Goal: Transaction & Acquisition: Book appointment/travel/reservation

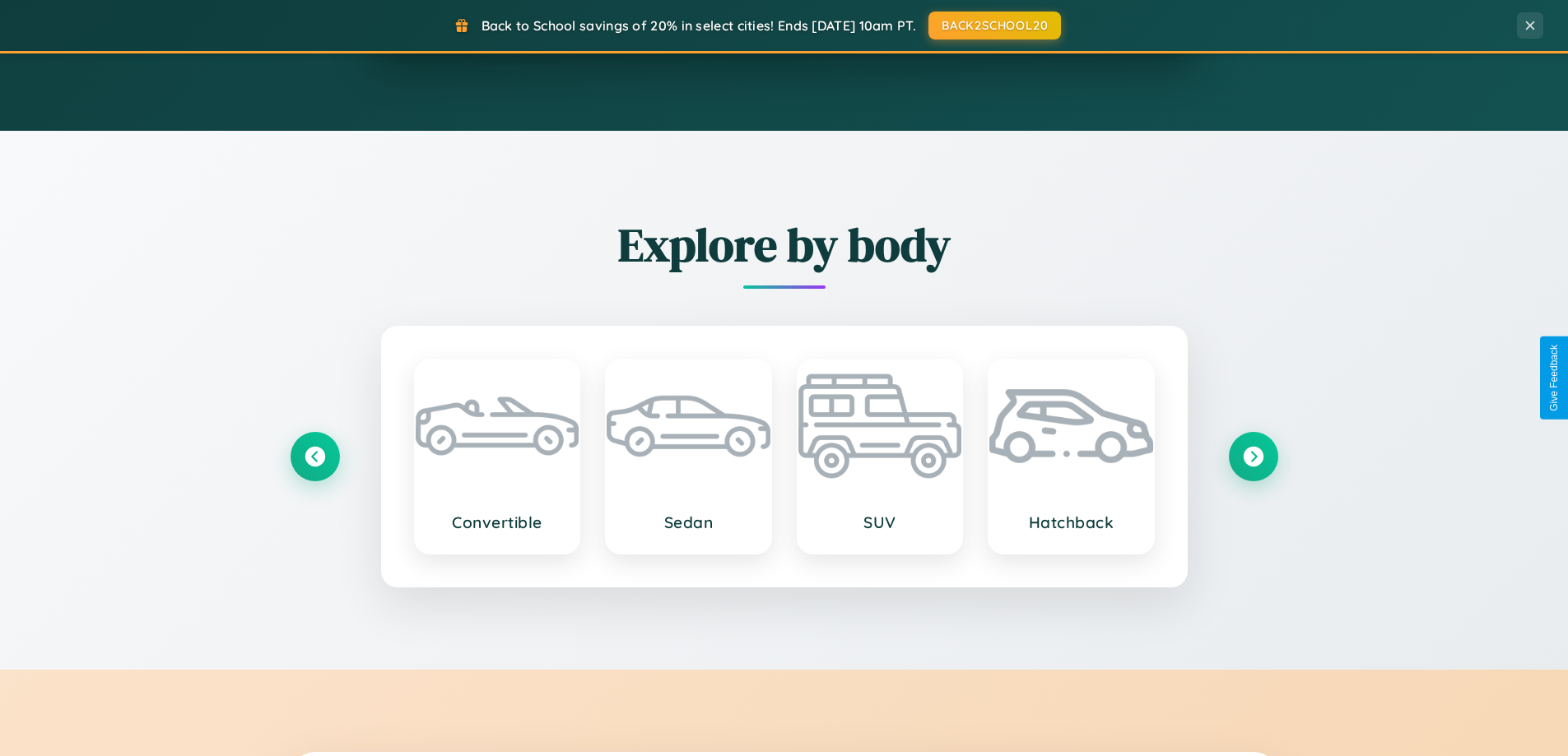
scroll to position [1928, 0]
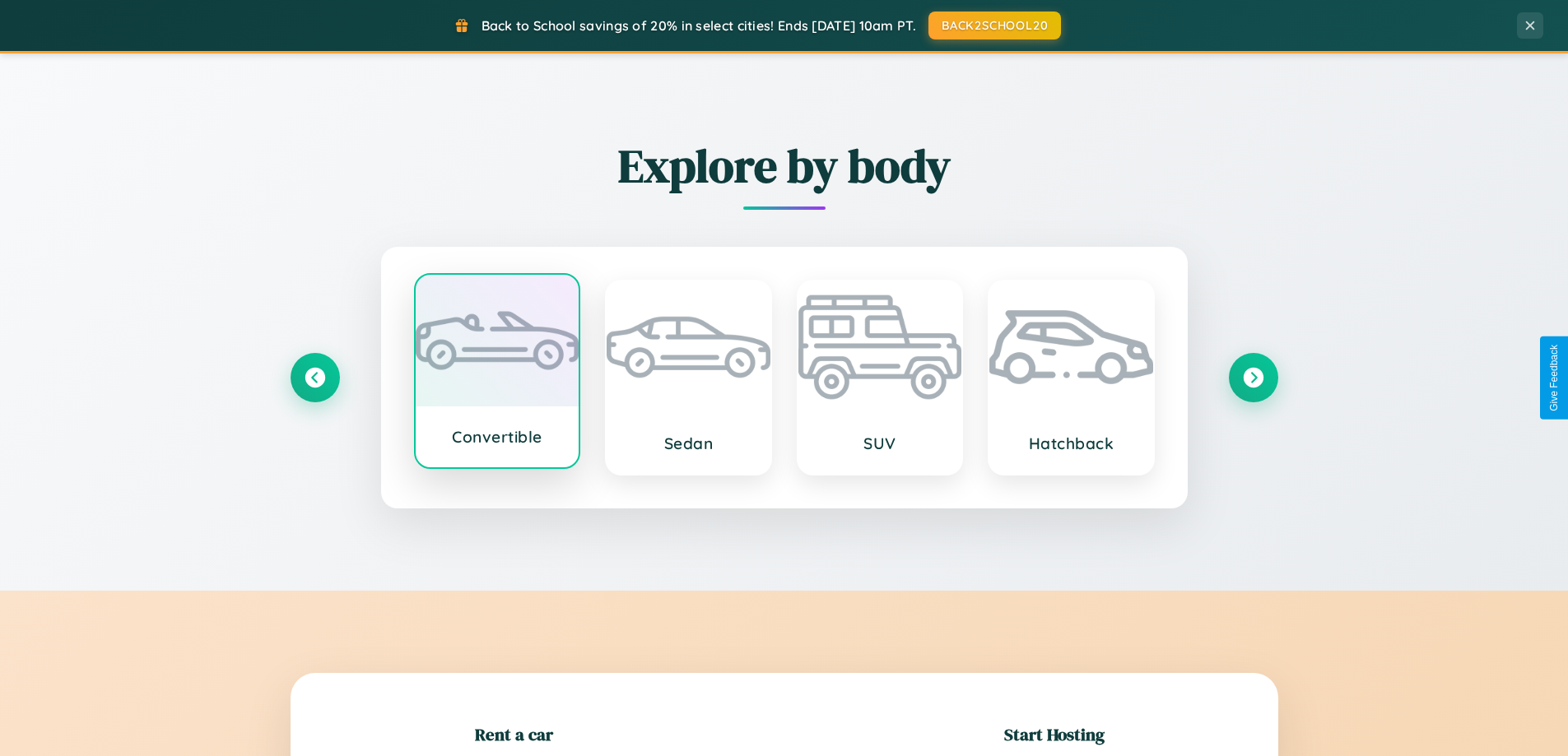
click at [496, 374] on div at bounding box center [497, 341] width 163 height 132
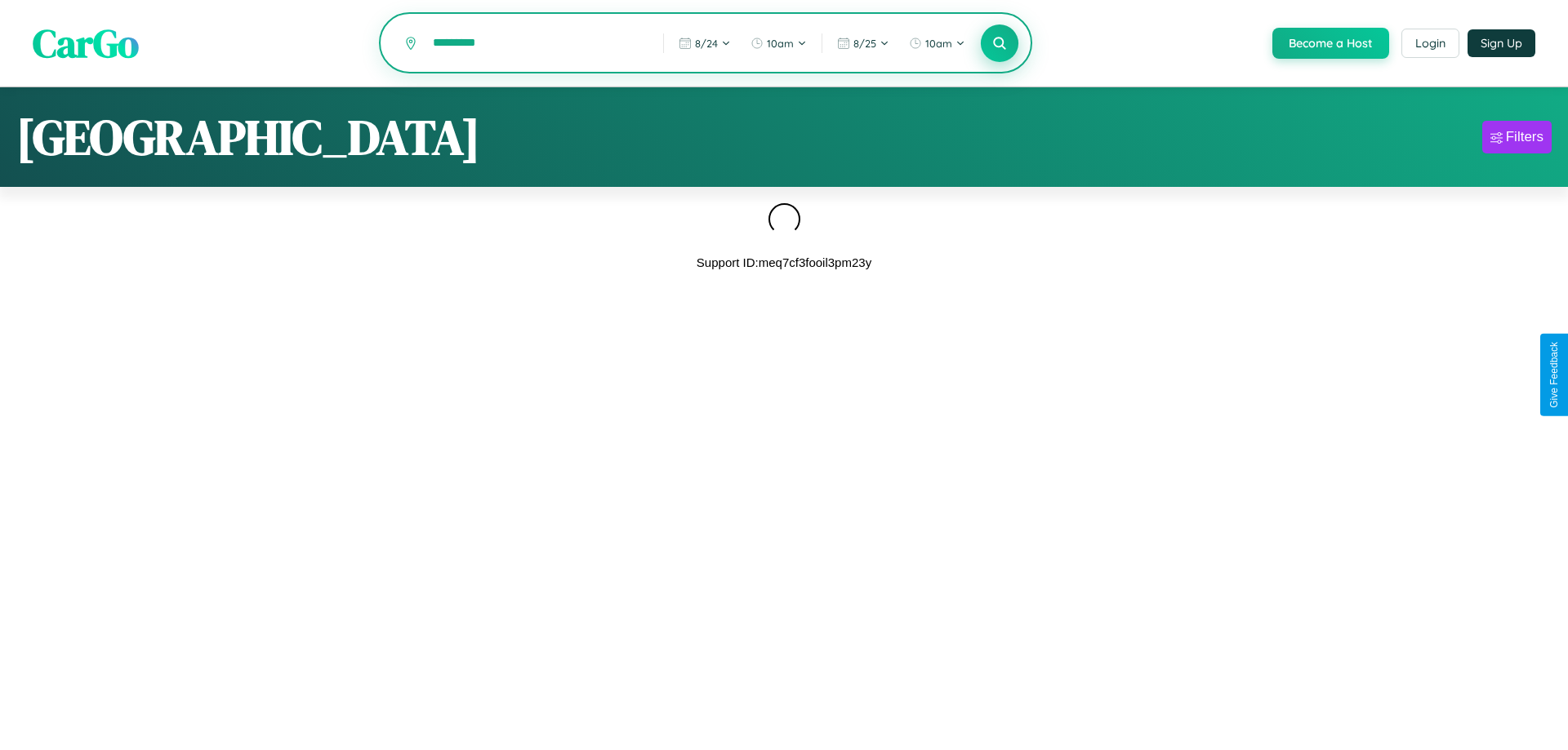
type input "*********"
click at [998, 44] on icon at bounding box center [999, 43] width 15 height 15
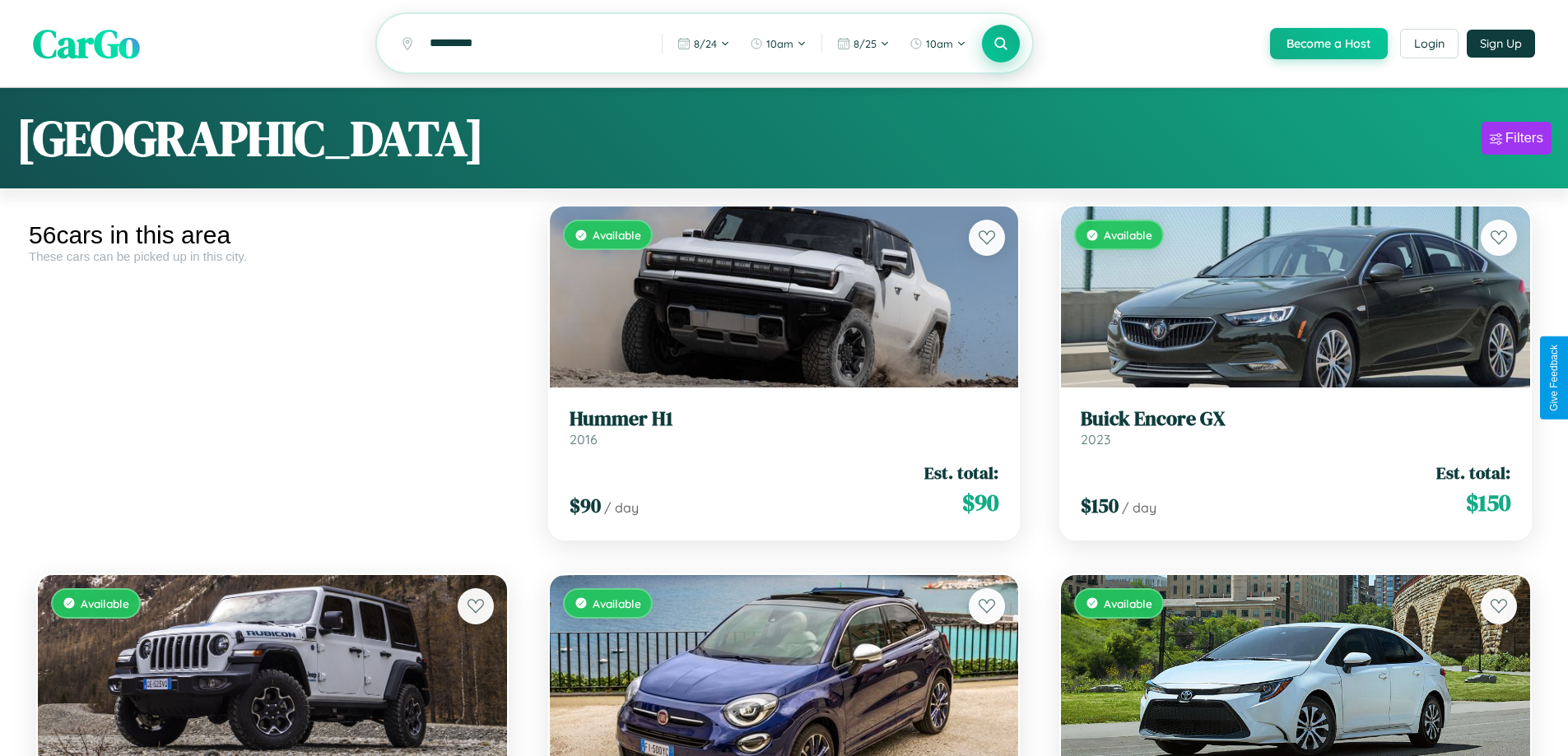
scroll to position [4285, 0]
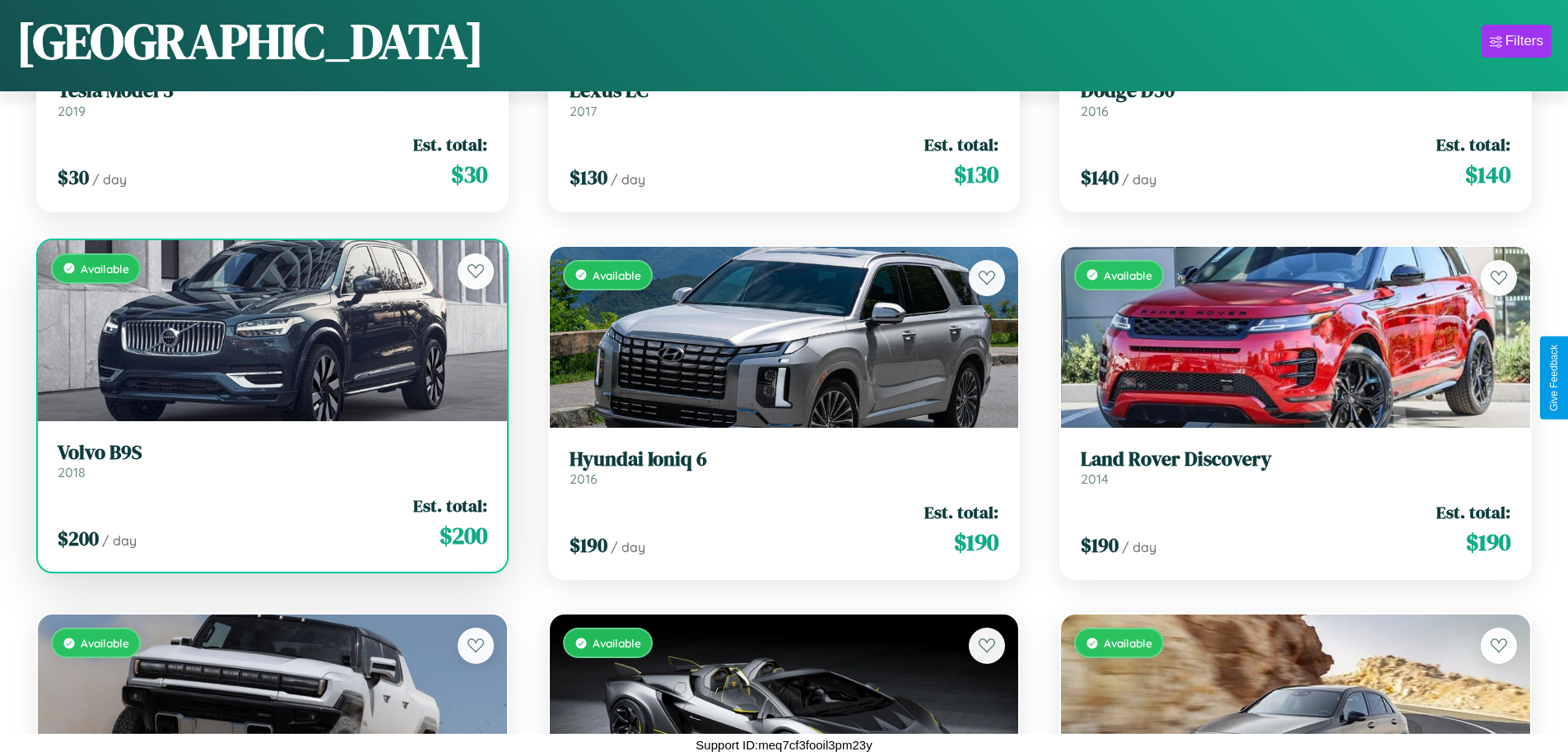
click at [270, 465] on h3 "Volvo B9S" at bounding box center [272, 453] width 429 height 24
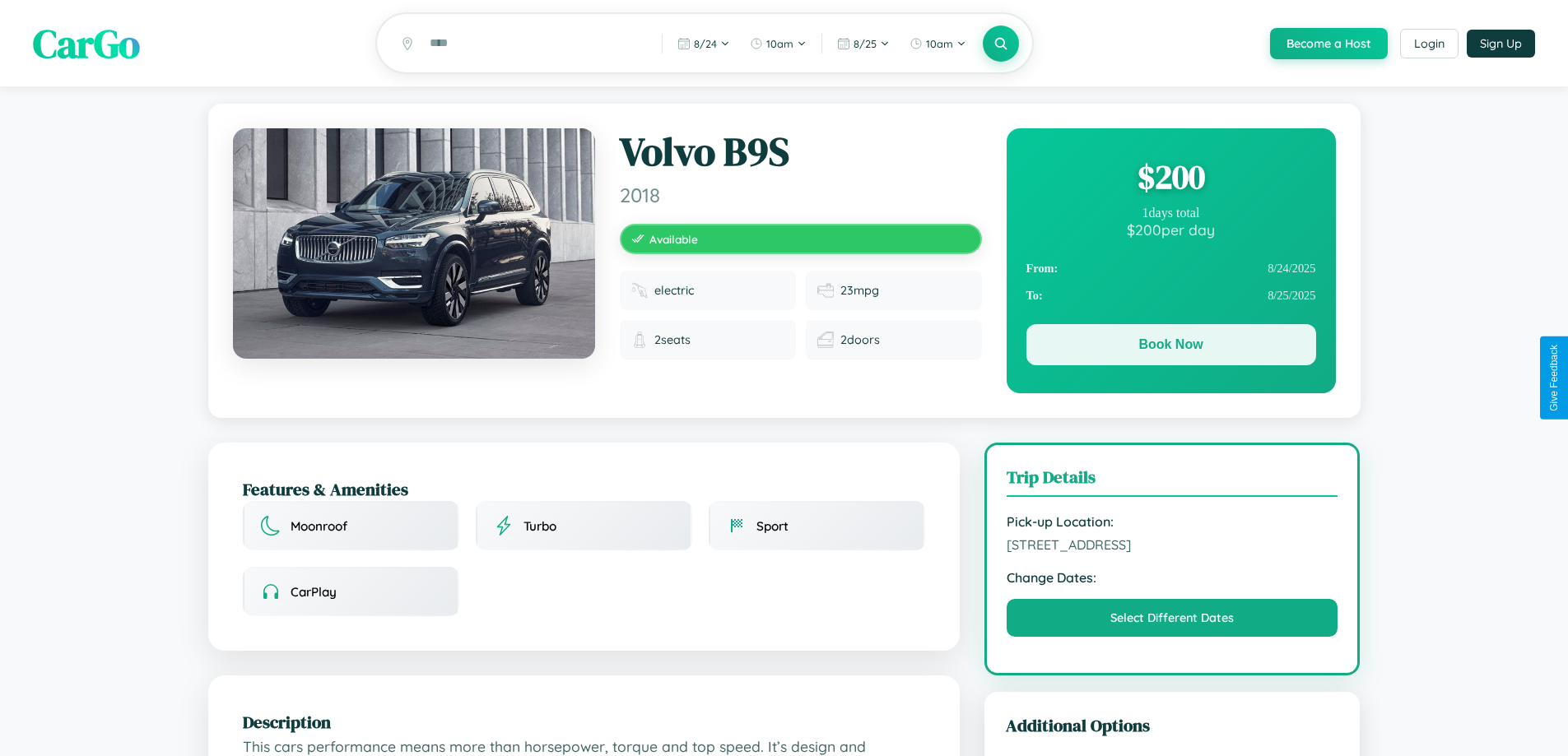
click at [1170, 347] on button "Book Now" at bounding box center [1171, 344] width 290 height 41
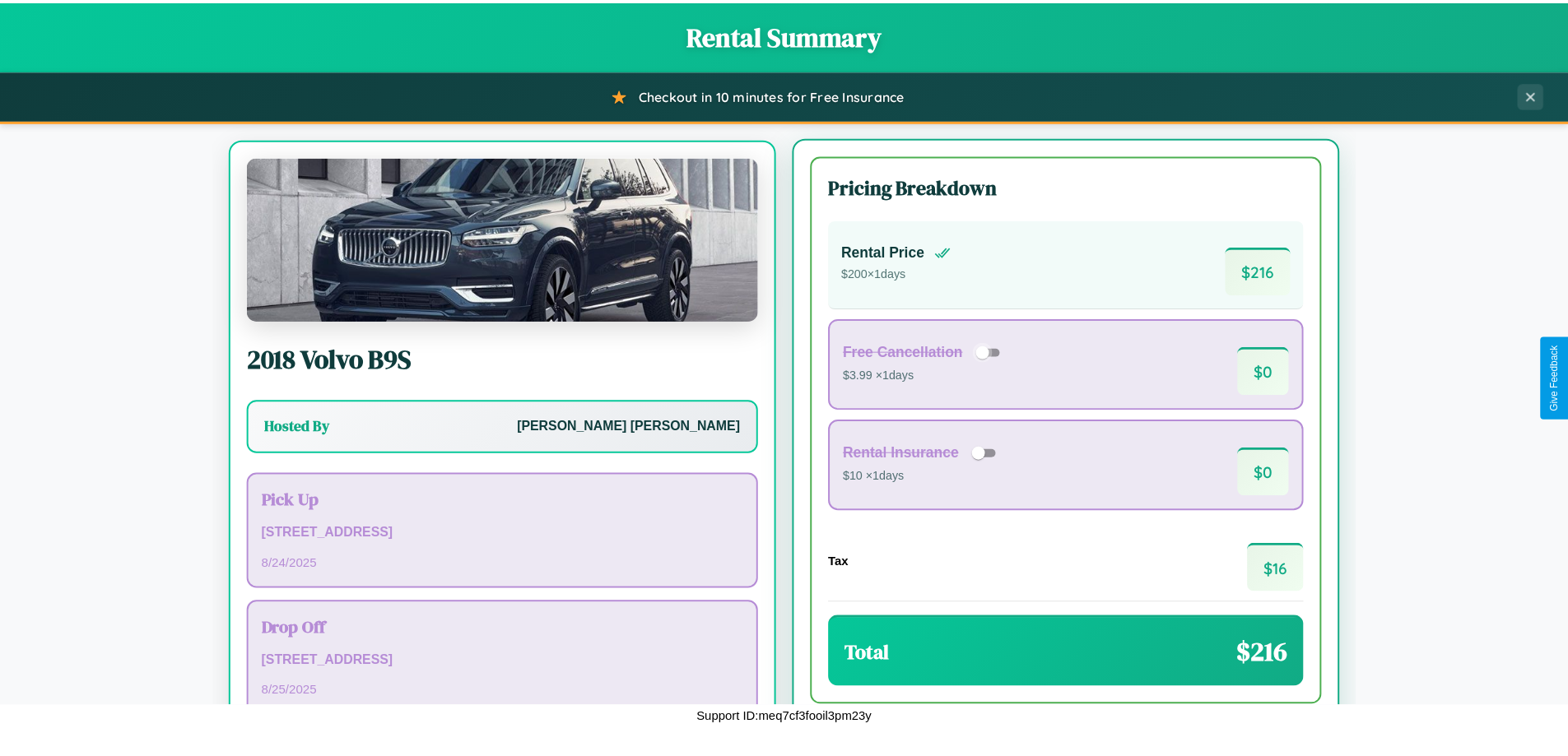
scroll to position [76, 0]
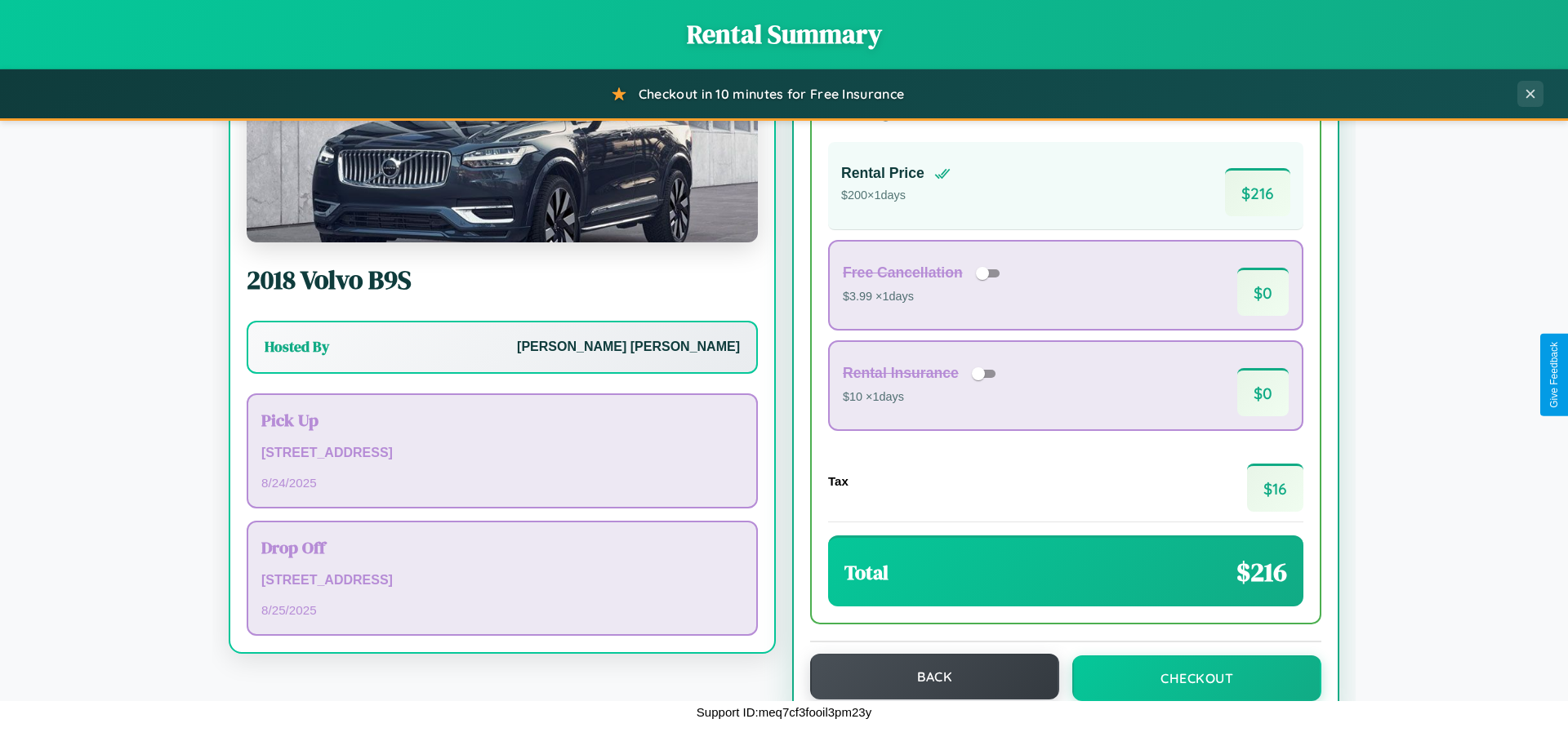
click at [927, 677] on button "Back" at bounding box center [935, 676] width 249 height 46
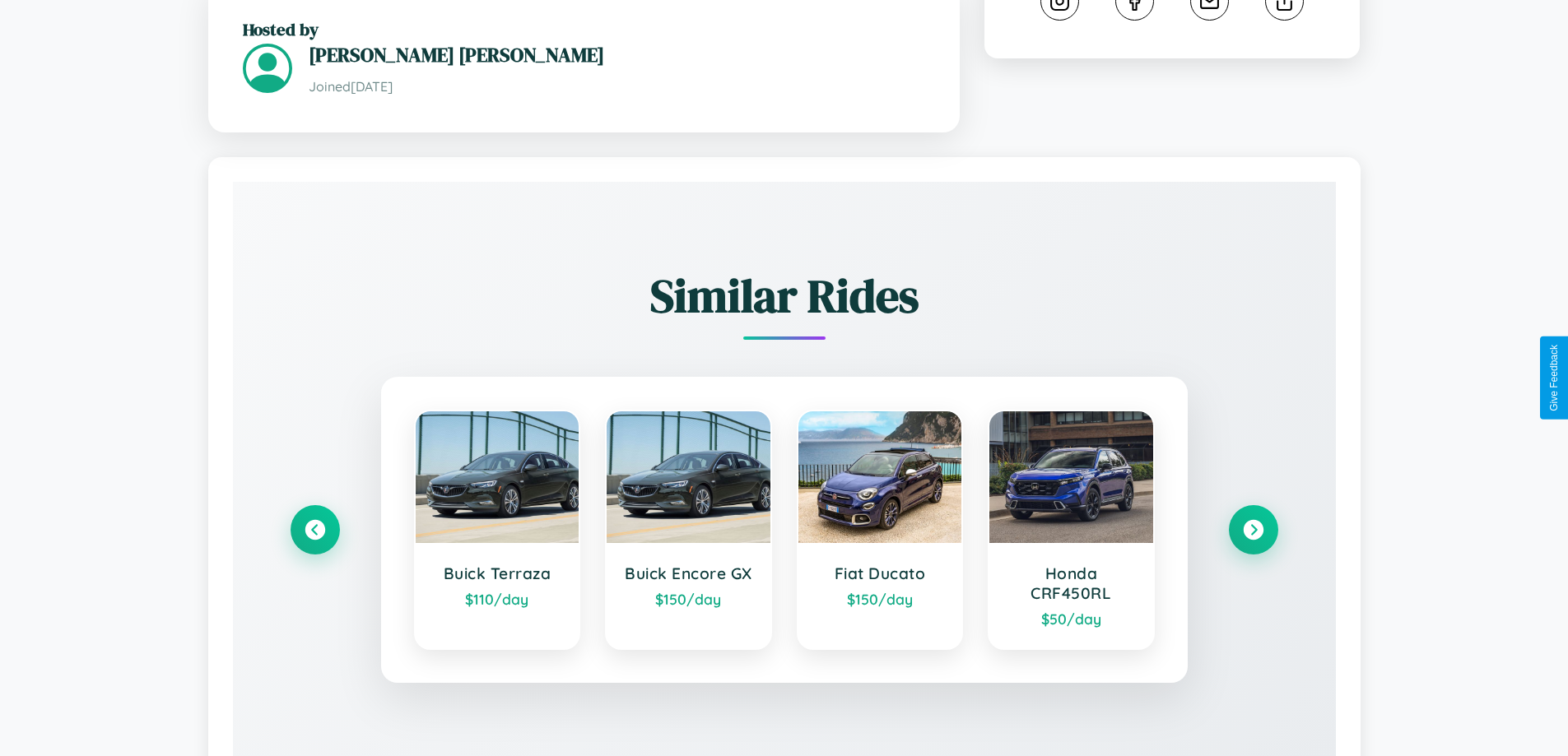
scroll to position [990, 0]
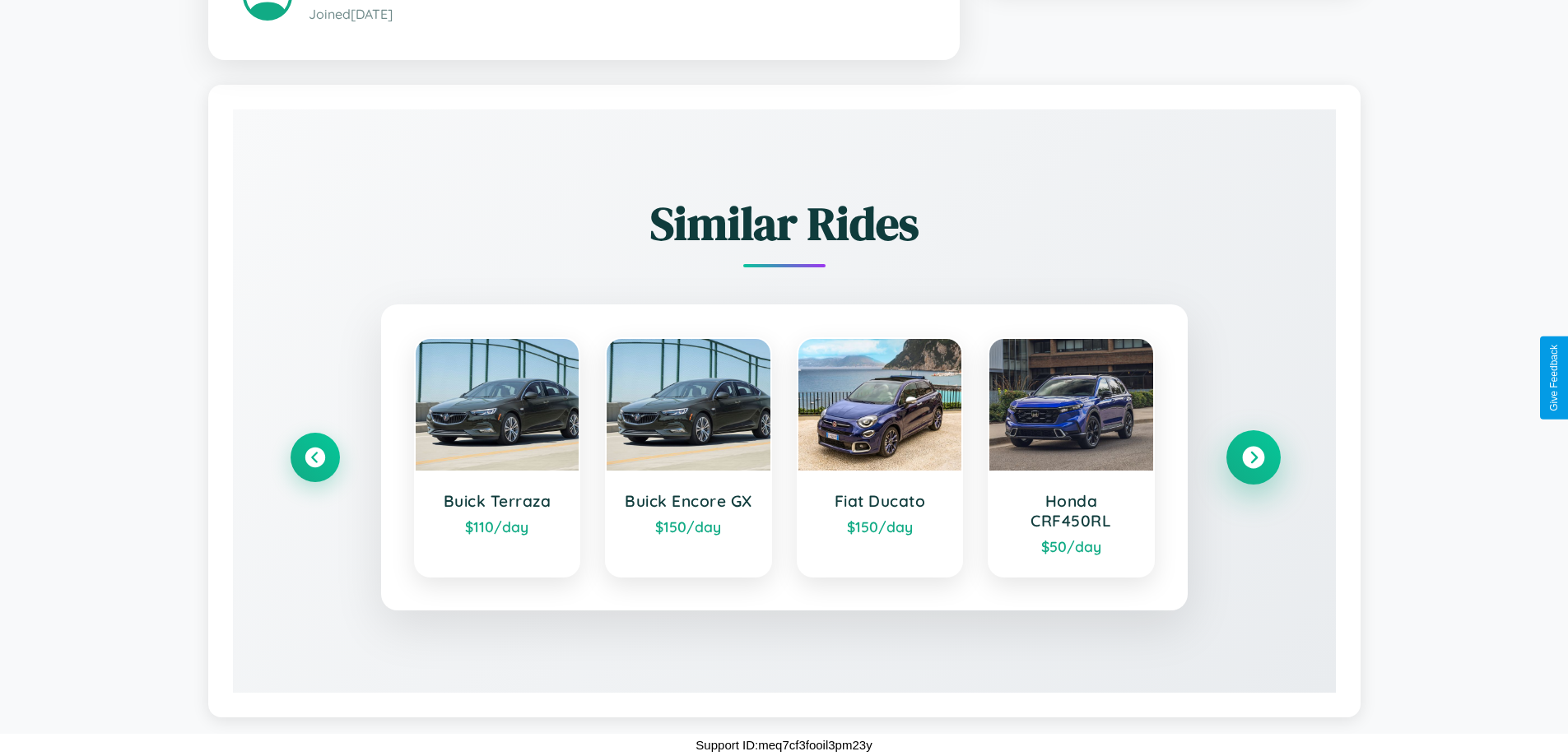
click at [1252, 458] on icon at bounding box center [1252, 458] width 22 height 22
